Goal: Task Accomplishment & Management: Use online tool/utility

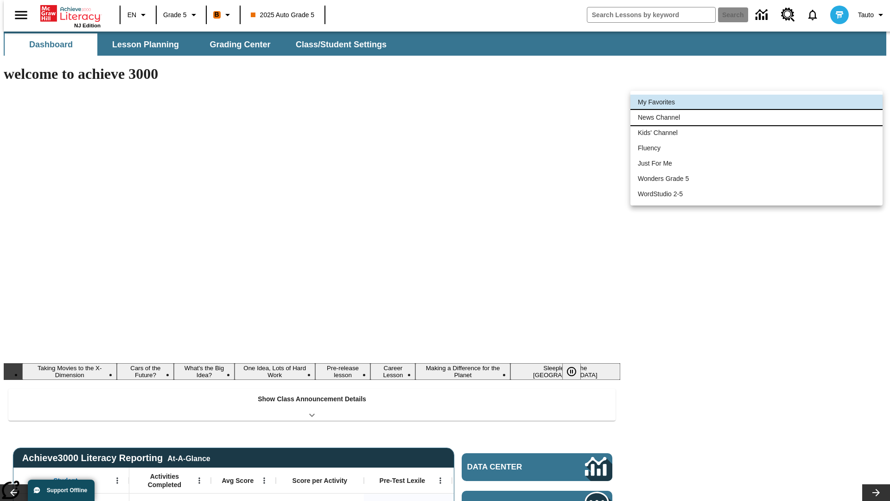
click at [757, 117] on li "News Channel" at bounding box center [756, 117] width 252 height 15
type input "120"
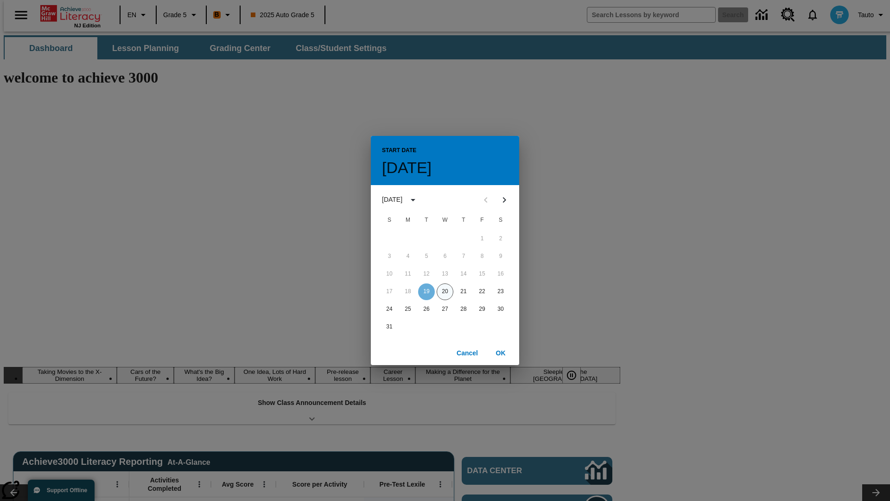
click at [445, 291] on button "20" at bounding box center [445, 291] width 17 height 17
click at [501, 352] on button "OK" at bounding box center [501, 352] width 30 height 17
